Goal: Transaction & Acquisition: Subscribe to service/newsletter

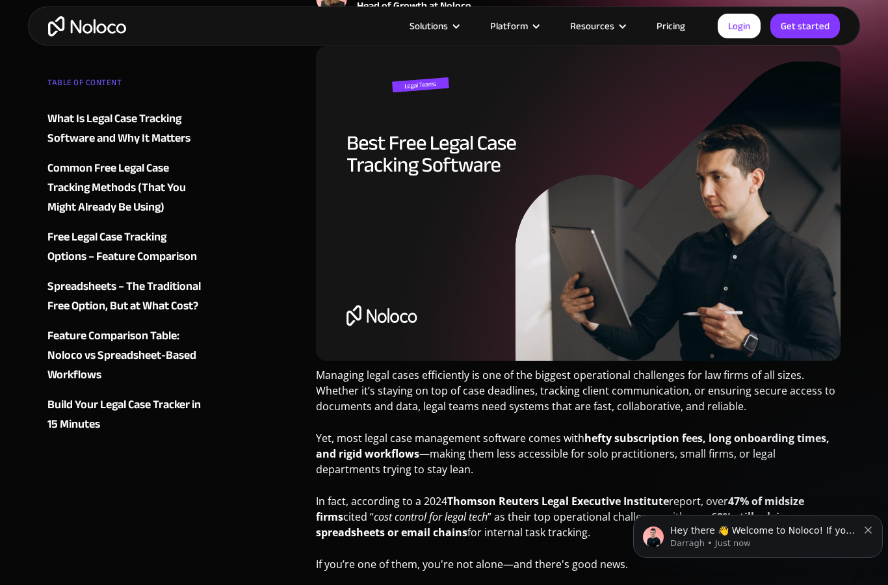
click at [522, 29] on div "Platform" at bounding box center [509, 26] width 38 height 17
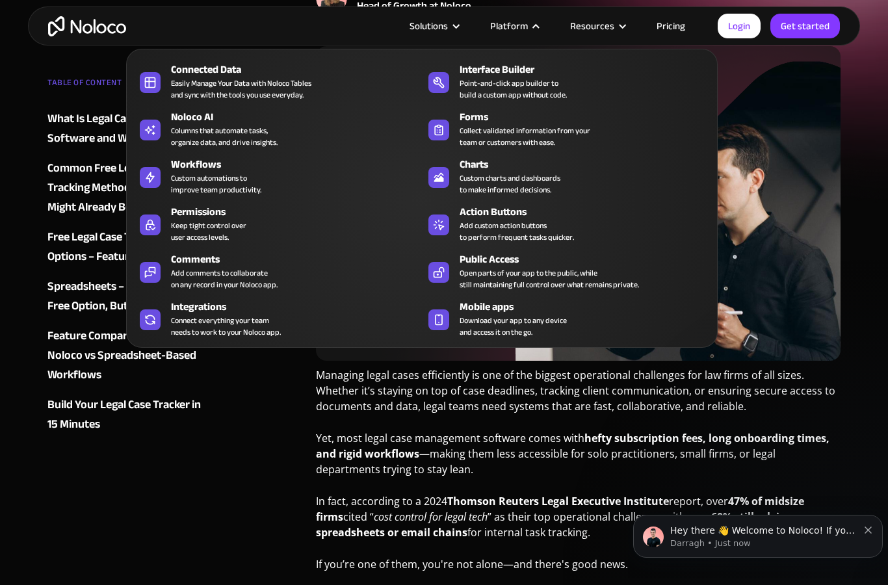
click at [669, 20] on link "Pricing" at bounding box center [670, 26] width 61 height 17
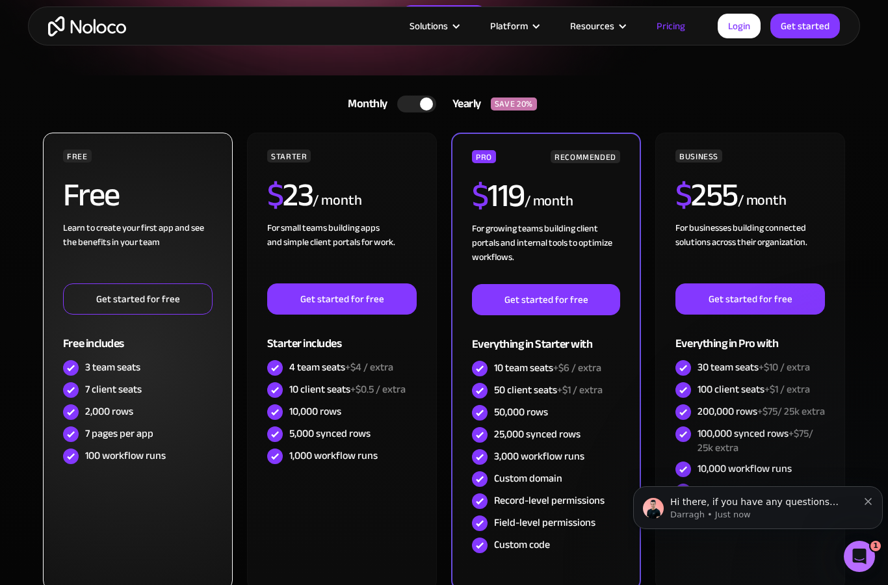
click at [77, 299] on link "Get started for free" at bounding box center [137, 298] width 149 height 31
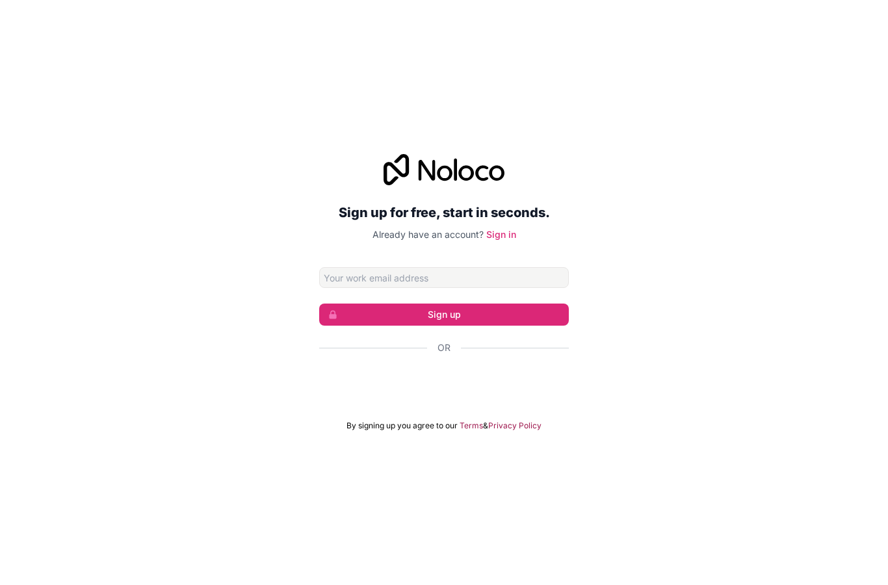
click at [502, 288] on input "Email address" at bounding box center [444, 277] width 250 height 21
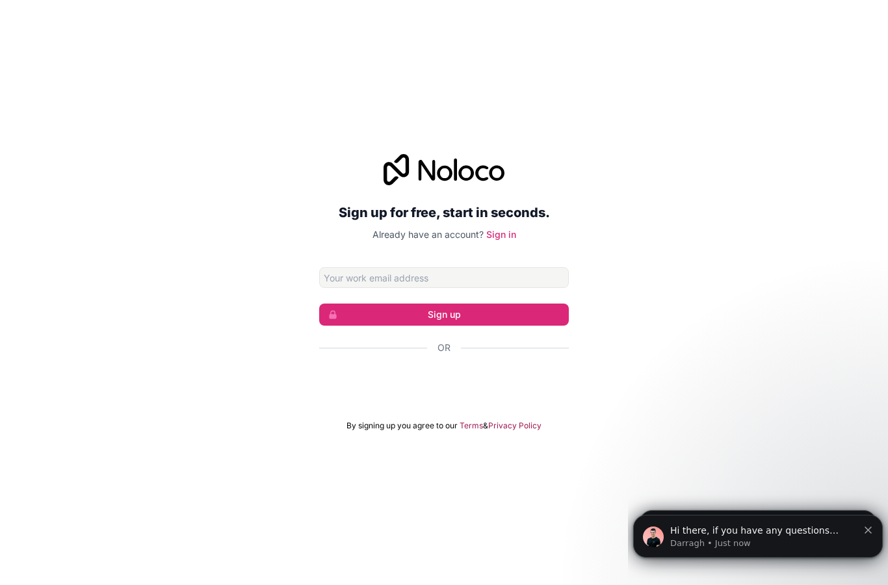
click at [472, 397] on div "Sign in with Google. Opens in new tab" at bounding box center [444, 382] width 250 height 29
click at [357, 288] on input "Email address" at bounding box center [444, 277] width 250 height 21
type input "rjwelds@gmail.com"
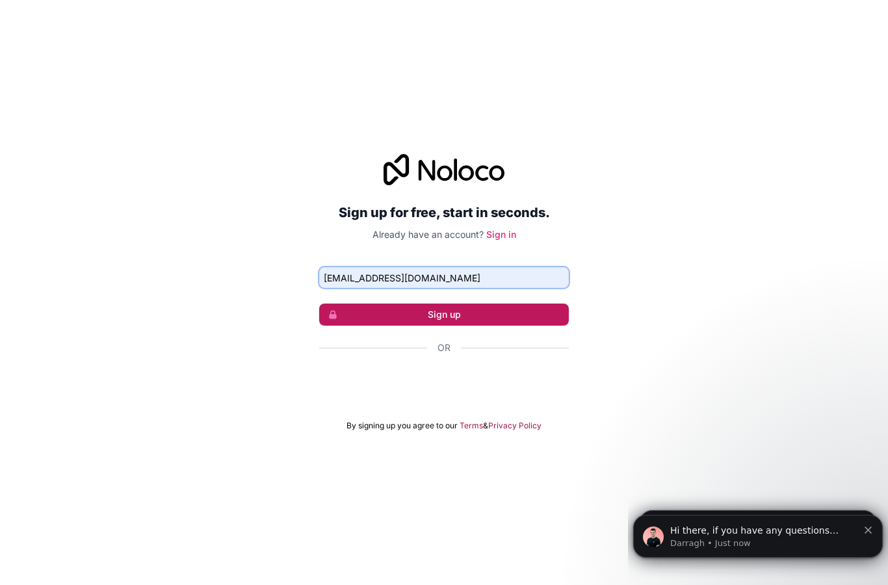
click at [388, 326] on button "Sign up" at bounding box center [444, 314] width 250 height 22
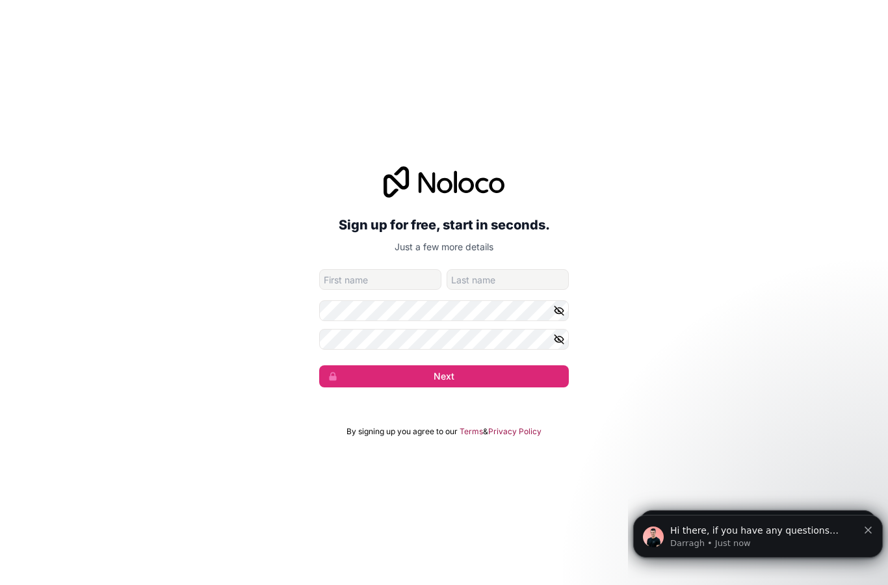
type input "Ronald"
type input "Martin"
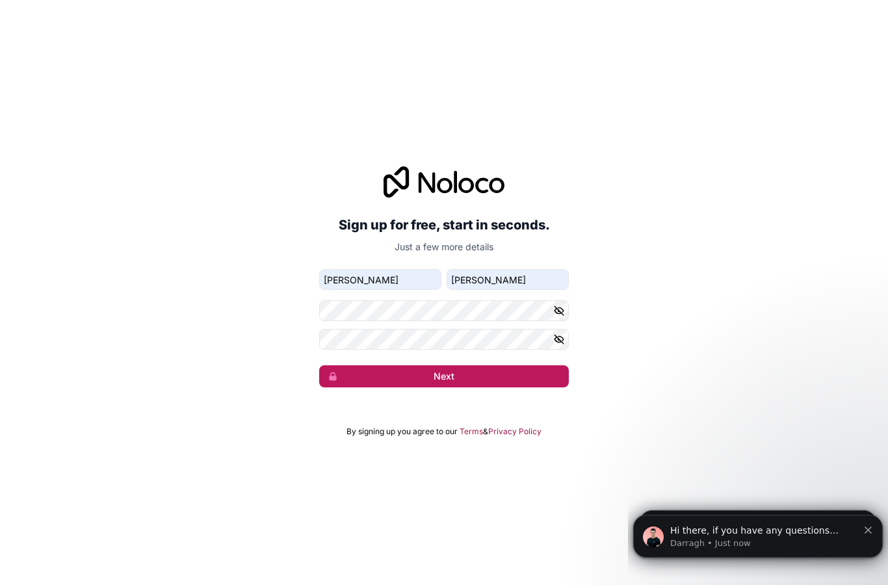
click at [481, 387] on button "Next" at bounding box center [444, 376] width 250 height 22
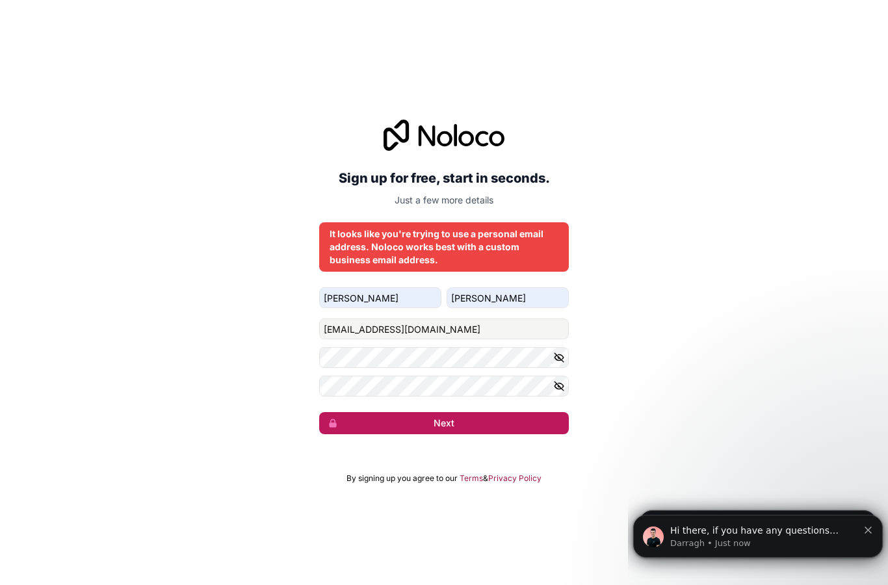
scroll to position [52, 0]
